Goal: Feedback & Contribution: Submit feedback/report problem

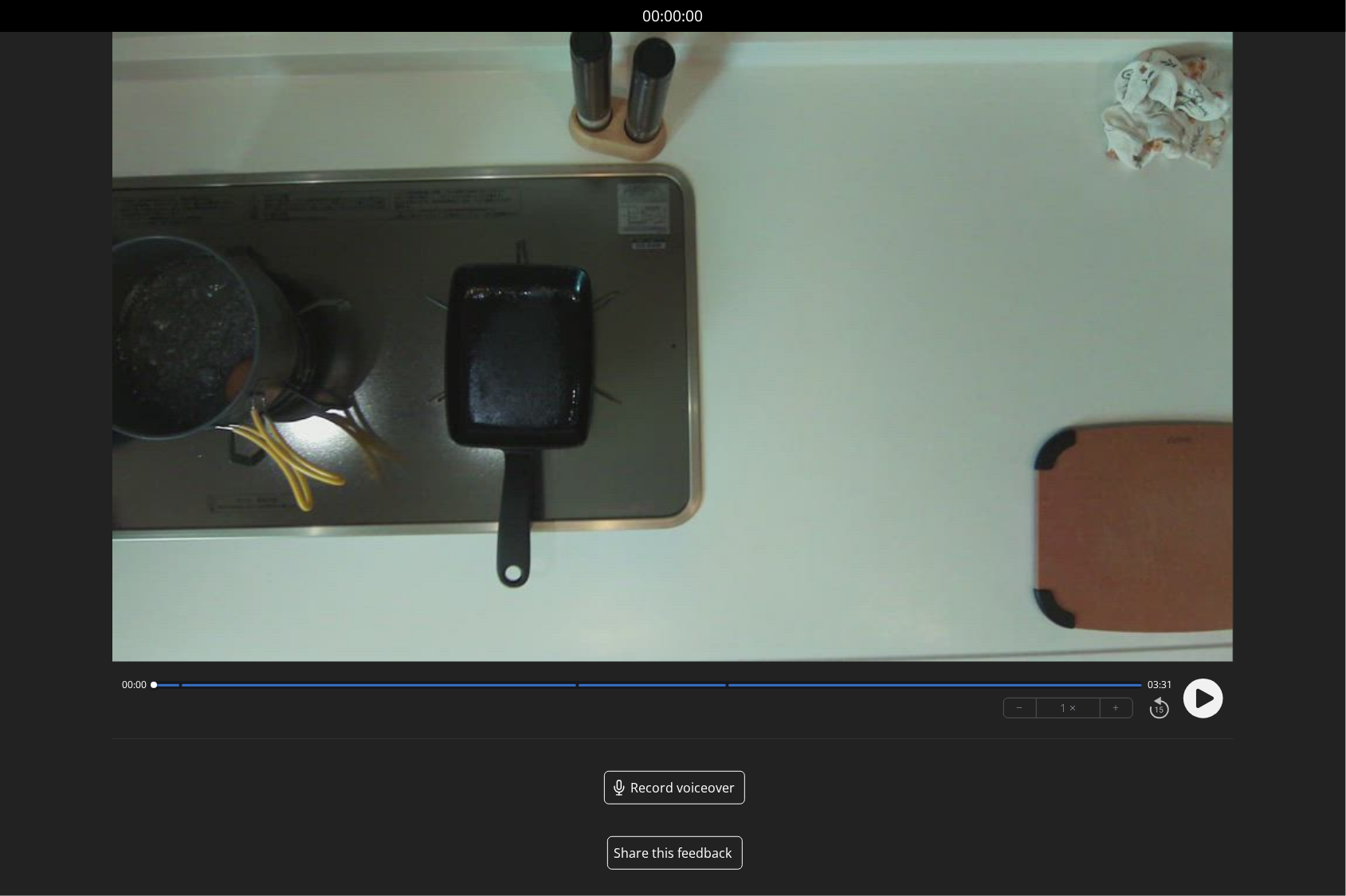
click at [685, 858] on button "Share this feedback" at bounding box center [674, 853] width 135 height 33
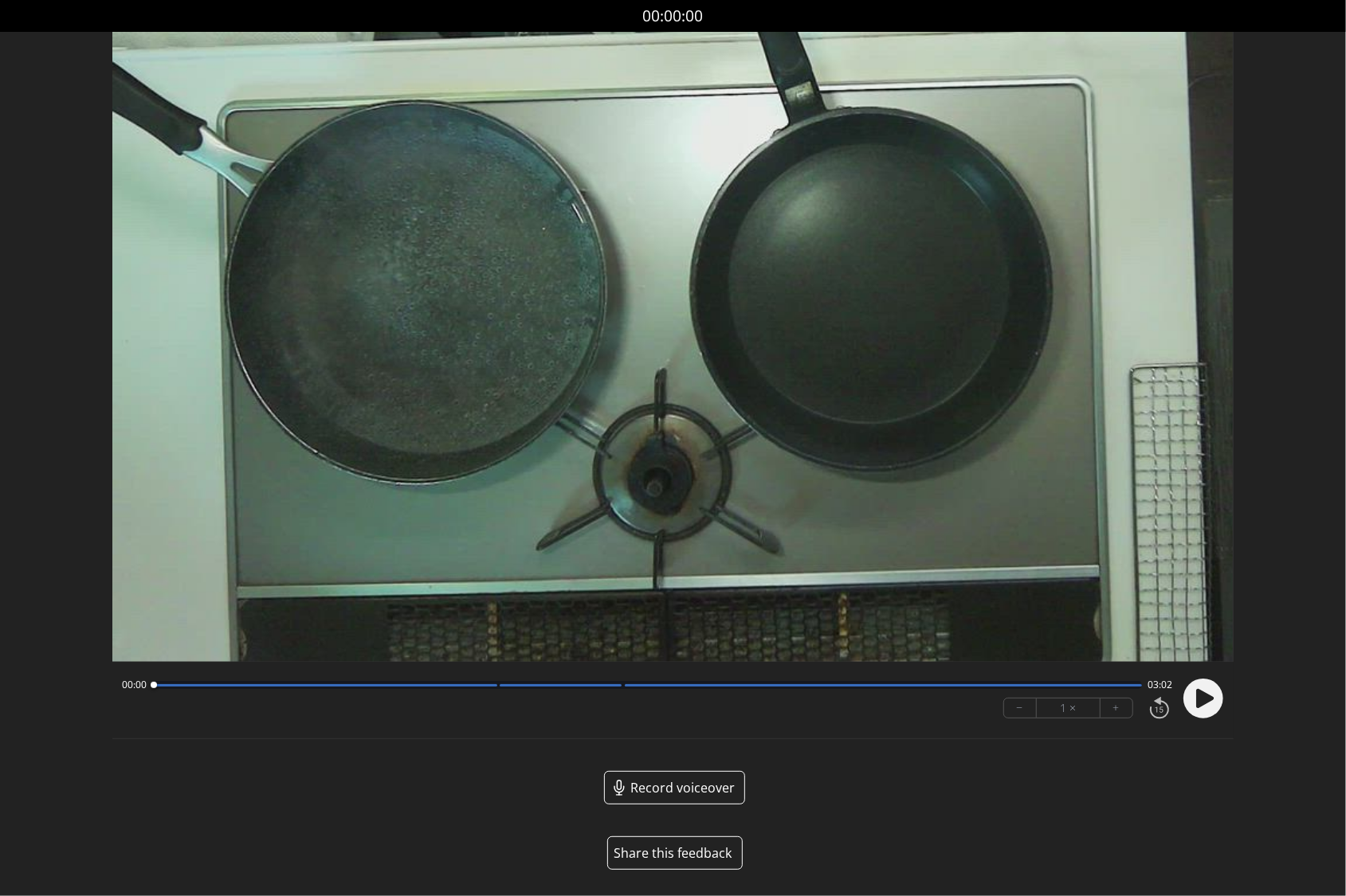
click at [686, 842] on button "Share this feedback" at bounding box center [674, 853] width 135 height 33
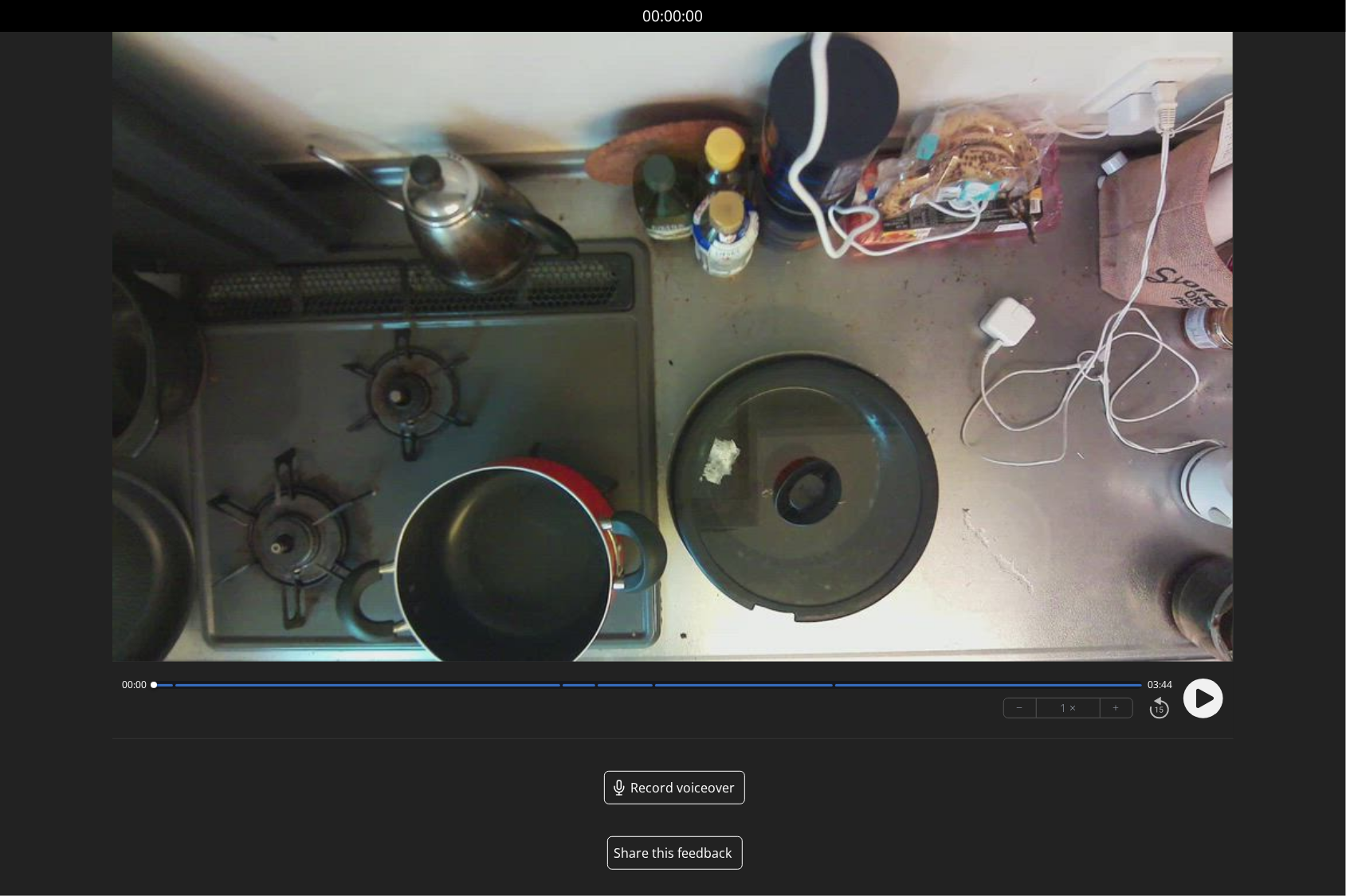
click at [670, 857] on button "Share this feedback" at bounding box center [674, 853] width 135 height 33
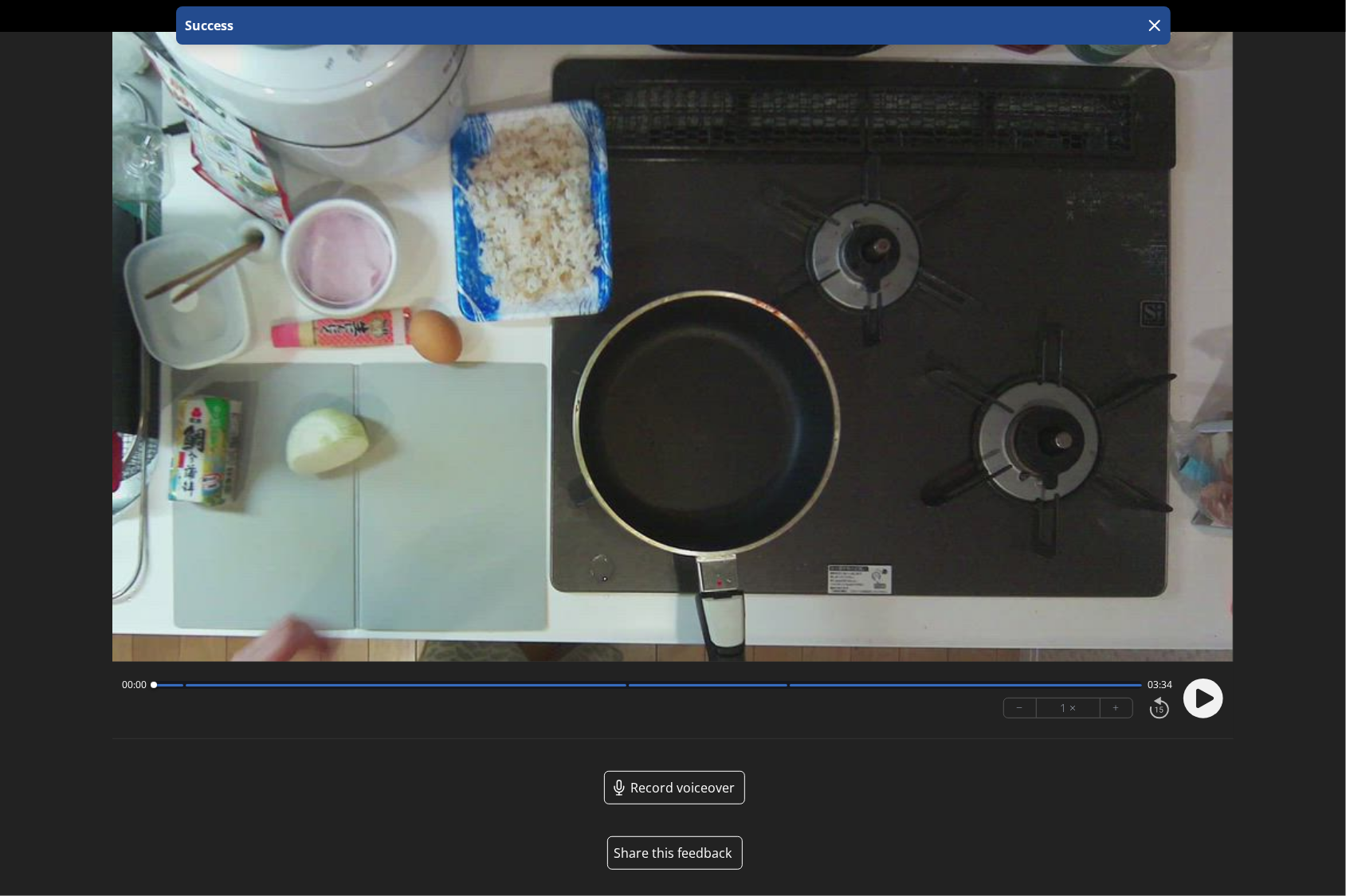
click at [673, 849] on button "Share this feedback" at bounding box center [674, 853] width 135 height 33
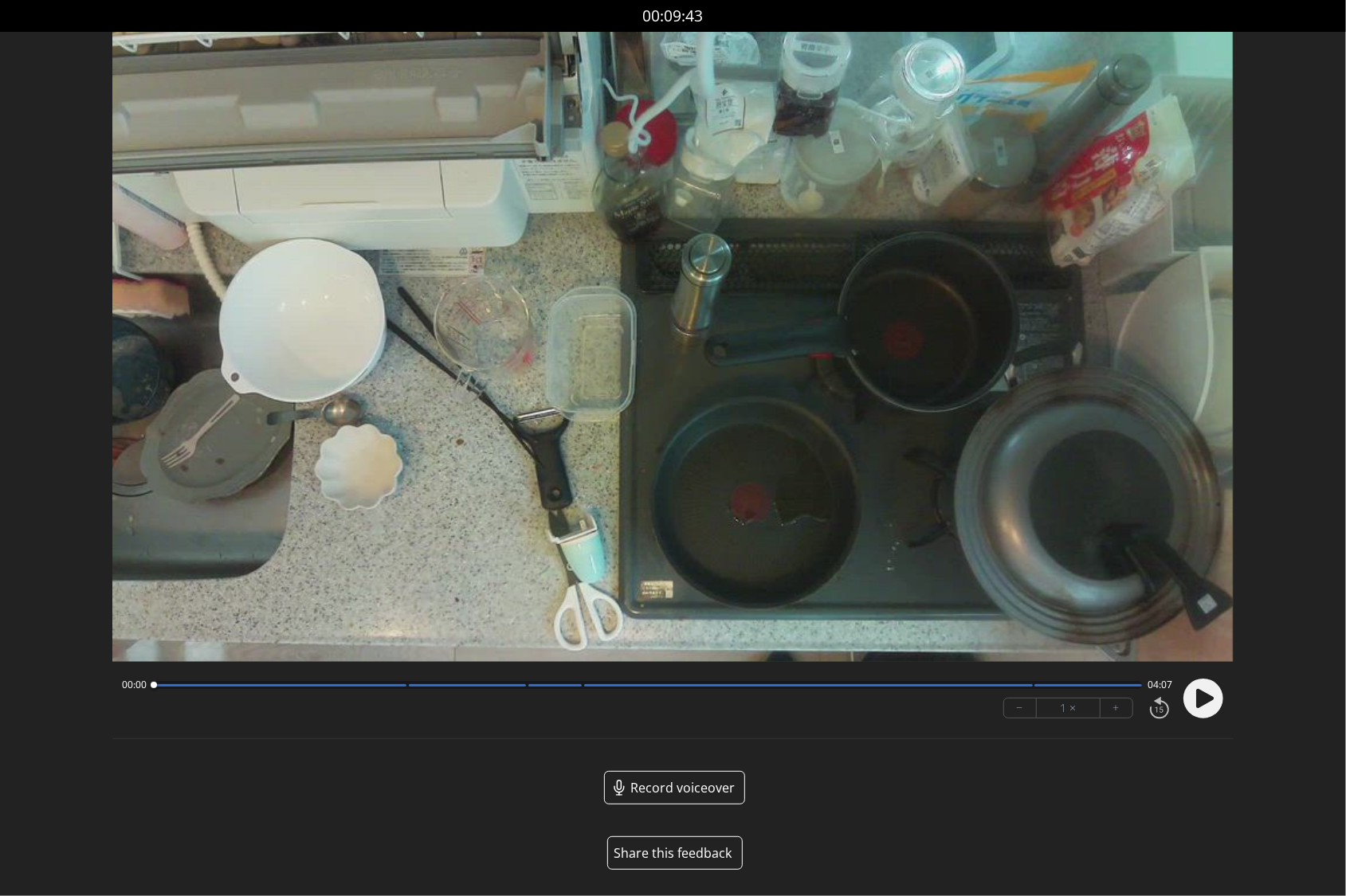
click at [673, 852] on button "Share this feedback" at bounding box center [674, 853] width 135 height 33
